Goal: Transaction & Acquisition: Purchase product/service

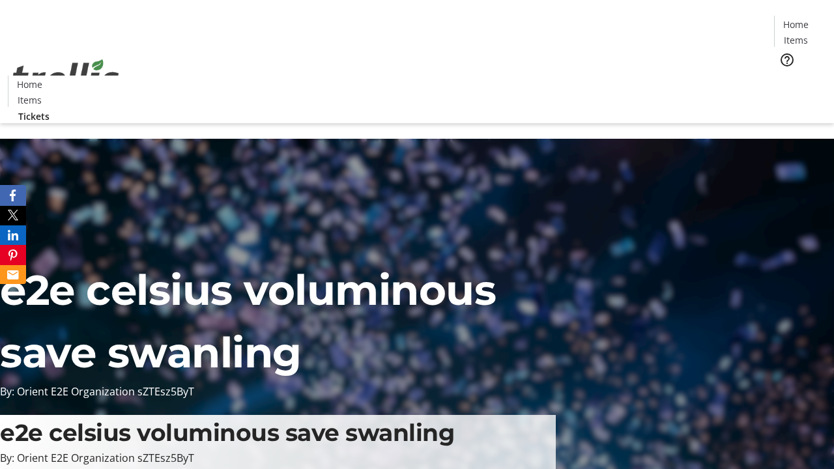
click at [784, 76] on span "Tickets" at bounding box center [799, 83] width 31 height 14
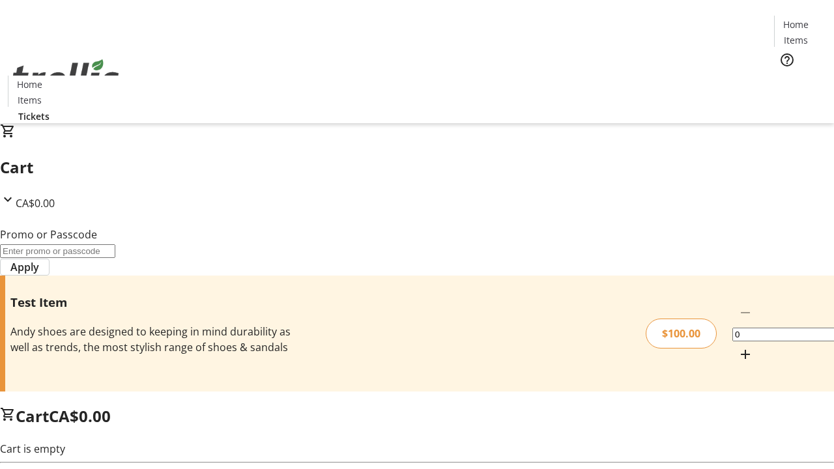
click at [737, 346] on mat-icon "Increment by one" at bounding box center [745, 354] width 16 height 16
type input "1"
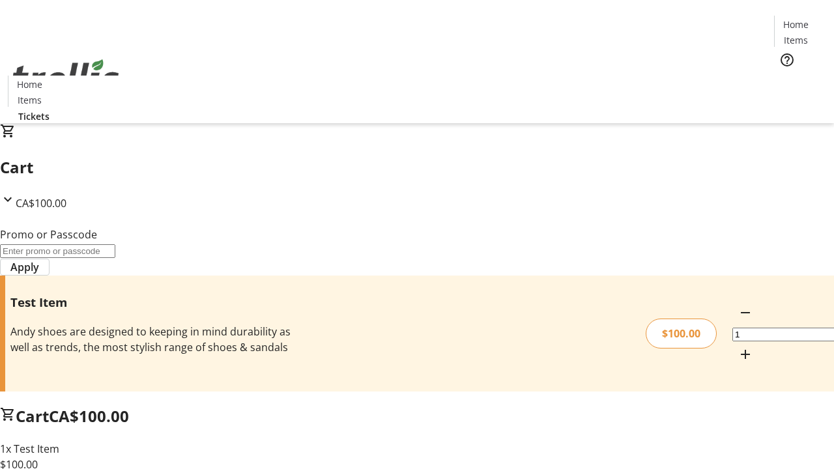
type input "PERCENT"
